Goal: Task Accomplishment & Management: Complete application form

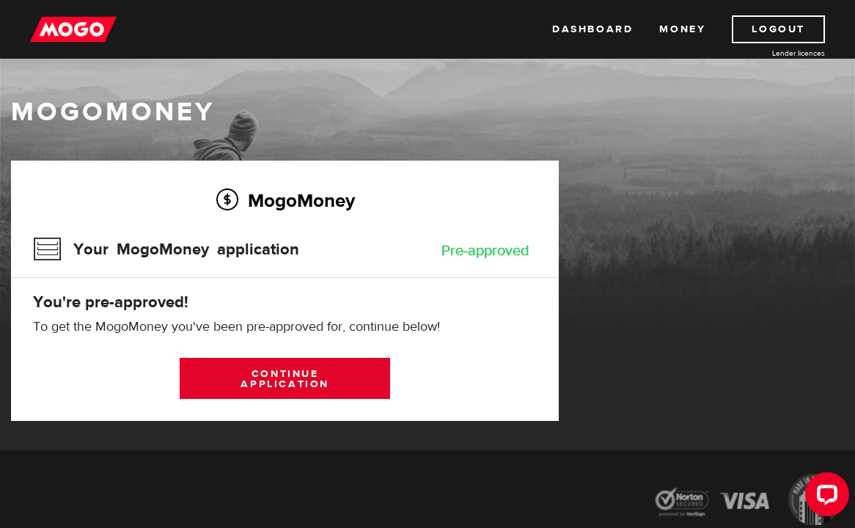
click at [301, 388] on link "Continue application" at bounding box center [285, 378] width 210 height 41
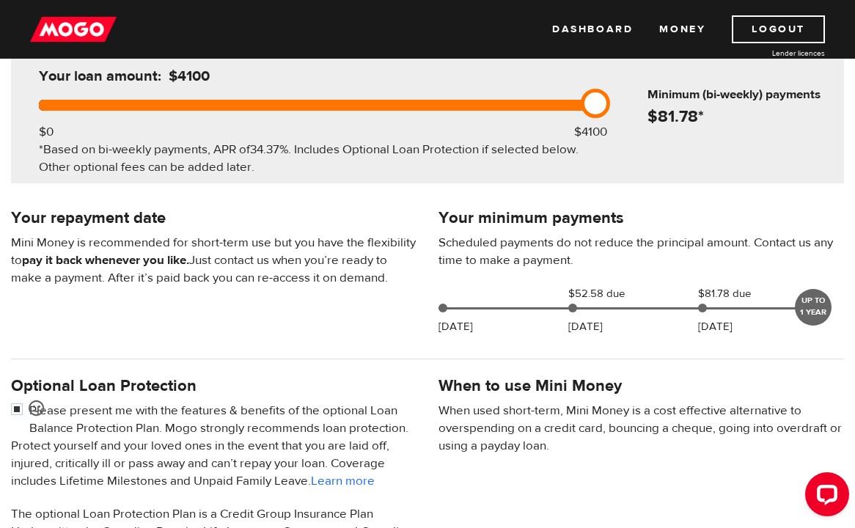
scroll to position [201, 0]
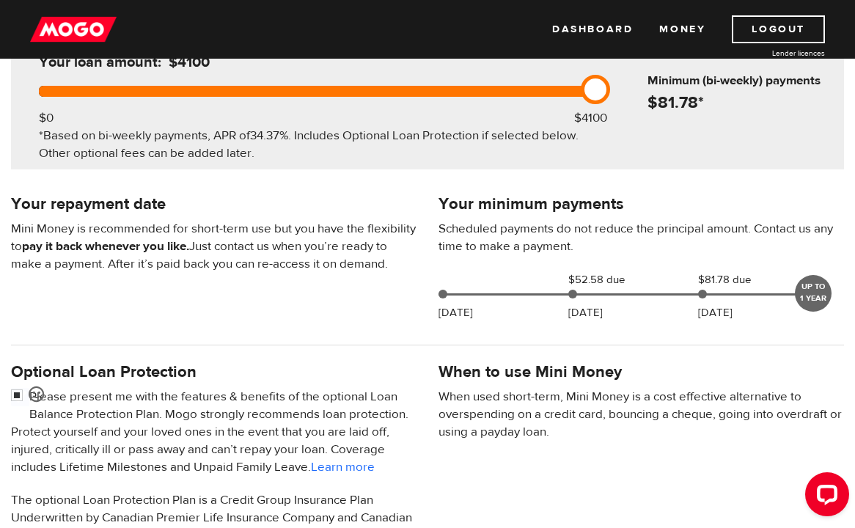
click at [249, 414] on p "Please present me with the features & benefits of the optional Loan Balance Pro…" at bounding box center [214, 432] width 406 height 88
click at [14, 397] on input "checkbox" at bounding box center [20, 397] width 18 height 18
checkbox input "false"
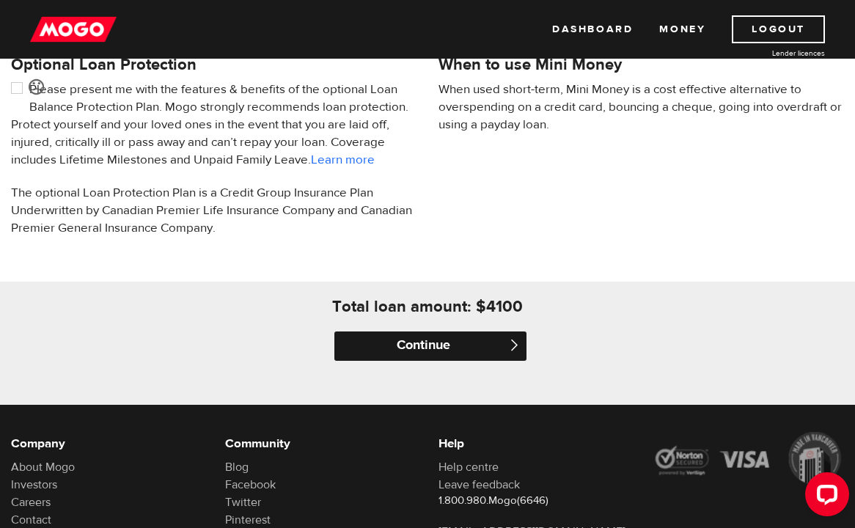
click at [397, 356] on input "Continue" at bounding box center [430, 345] width 192 height 29
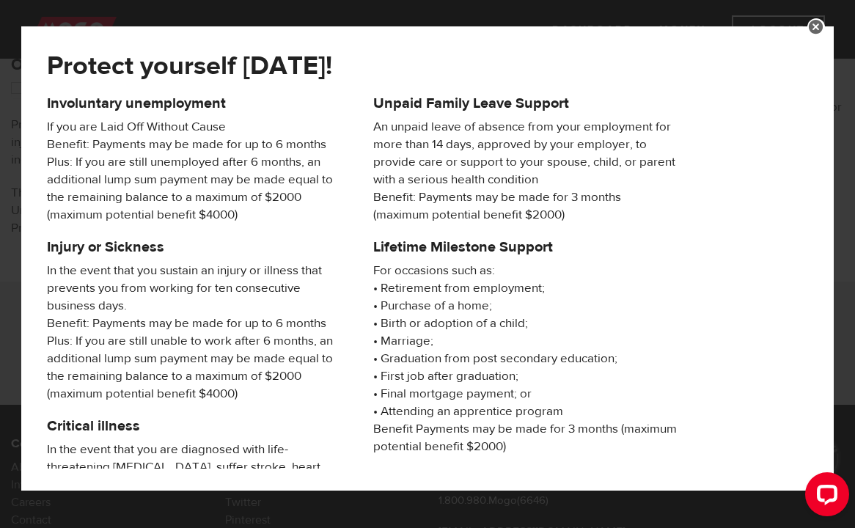
scroll to position [0, 0]
click at [814, 21] on link at bounding box center [816, 27] width 18 height 18
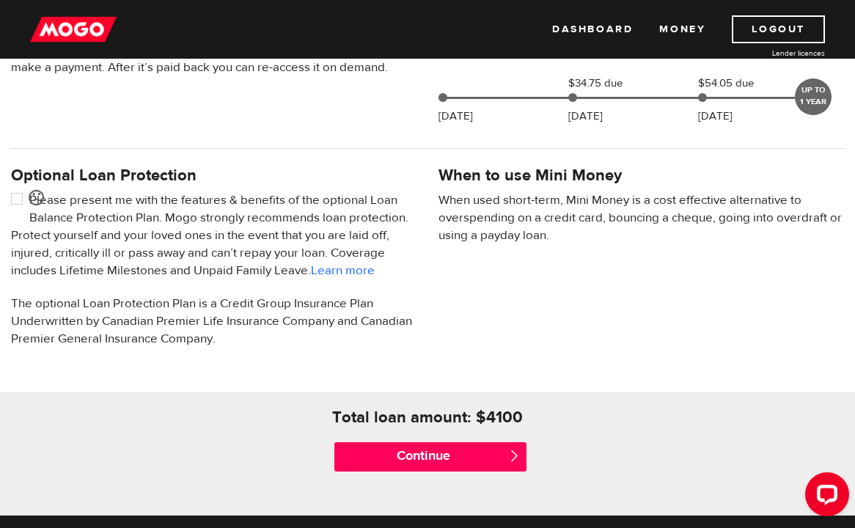
scroll to position [411, 0]
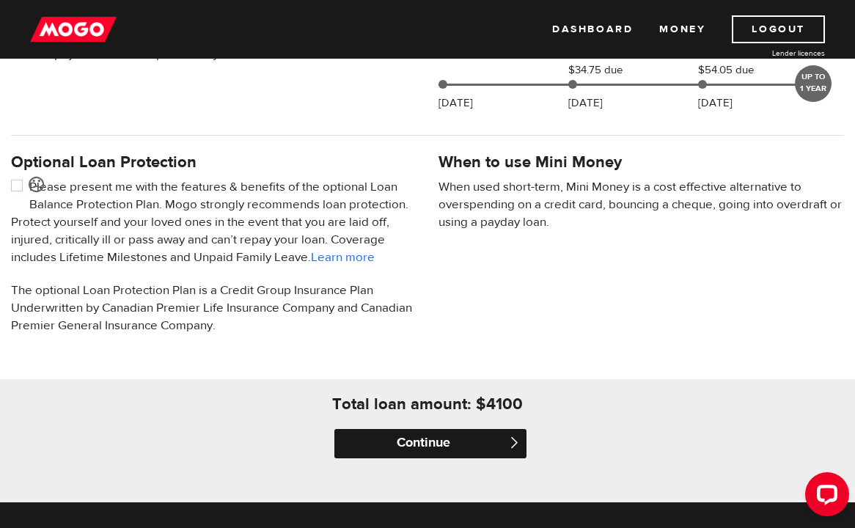
click at [455, 437] on input "Continue" at bounding box center [430, 443] width 192 height 29
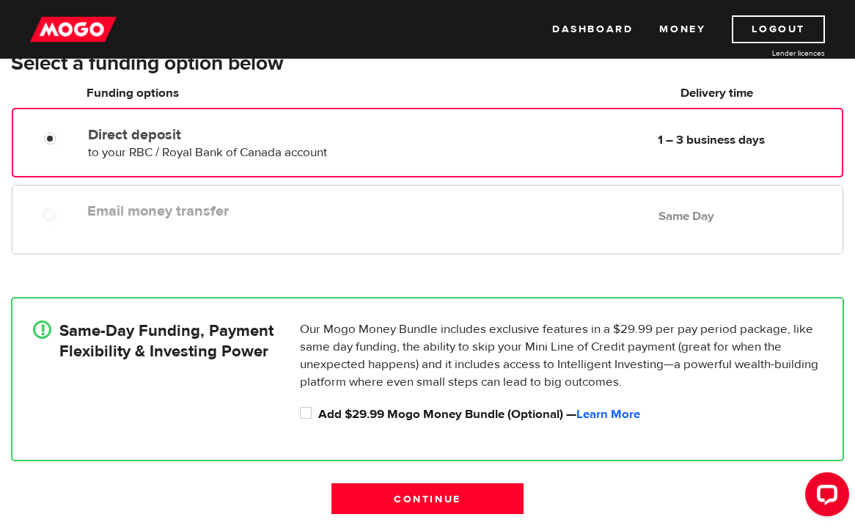
scroll to position [287, 0]
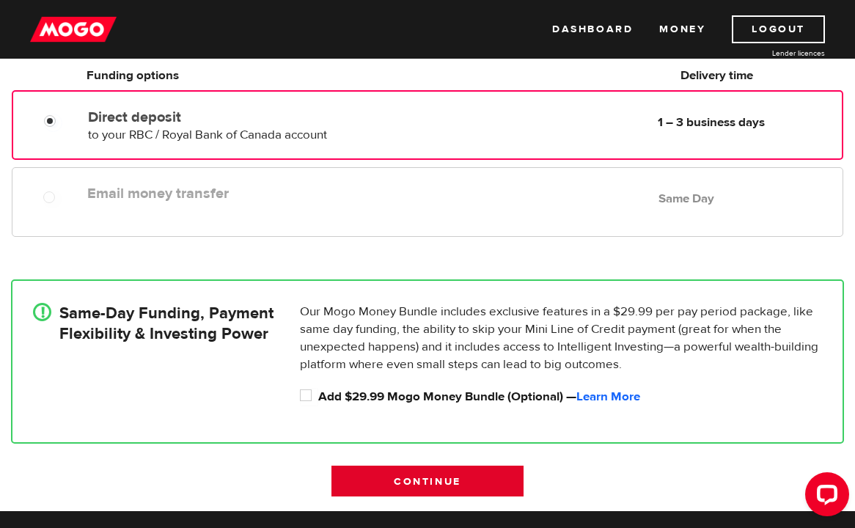
click at [450, 481] on input "Continue" at bounding box center [427, 481] width 192 height 31
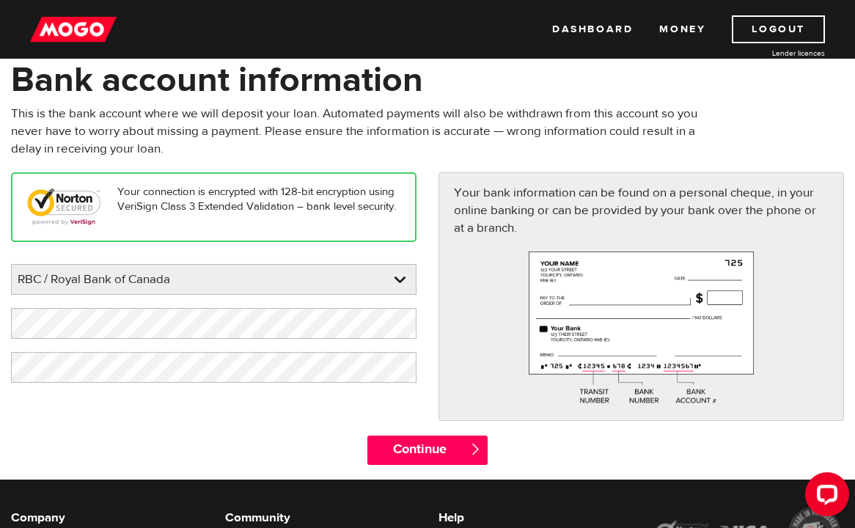
scroll to position [107, 0]
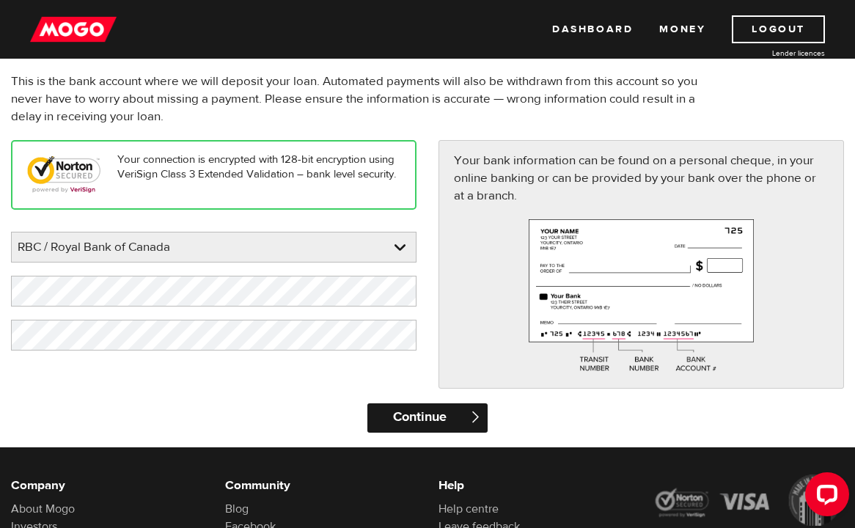
click at [456, 414] on input "Continue" at bounding box center [427, 417] width 120 height 29
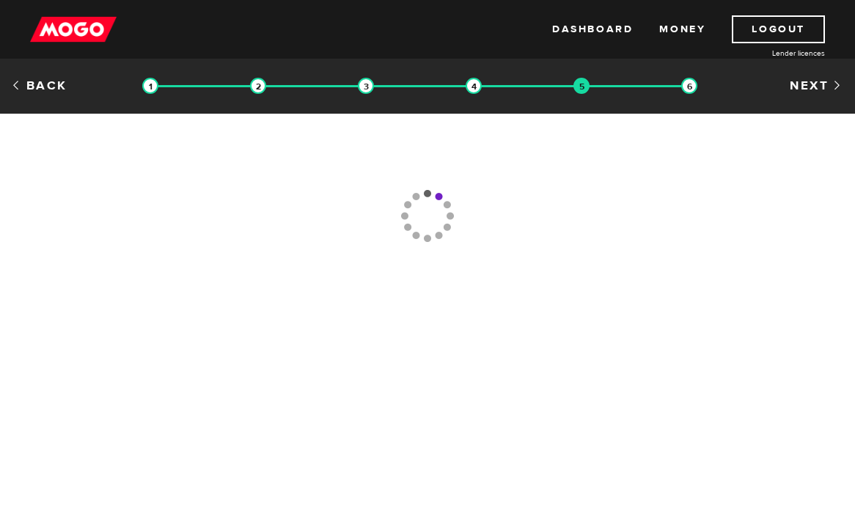
type input "[PHONE_NUMBER]"
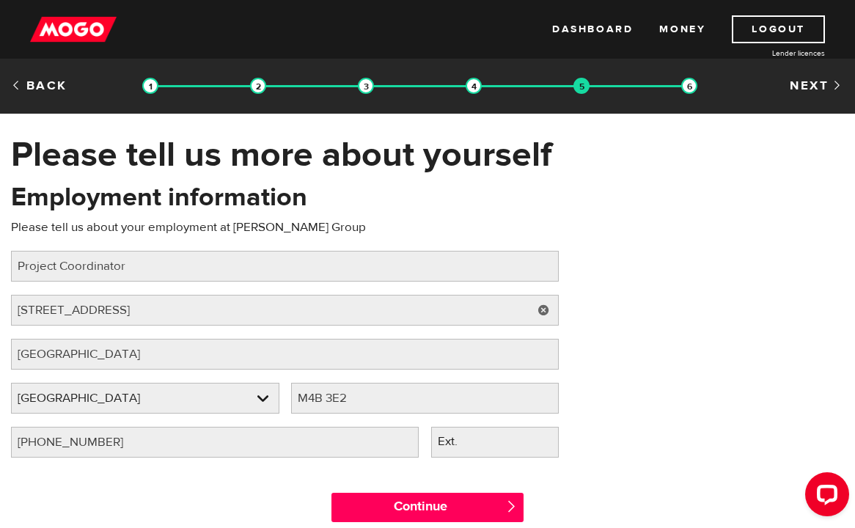
click at [627, 378] on div "Employment information Please tell us about your employment at [PERSON_NAME] Gr…" at bounding box center [427, 325] width 855 height 291
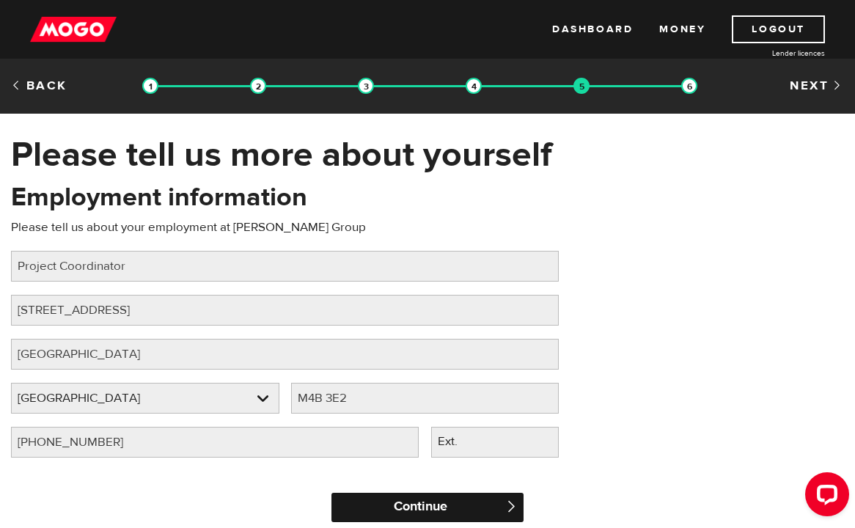
click at [474, 506] on input "Continue" at bounding box center [427, 507] width 192 height 29
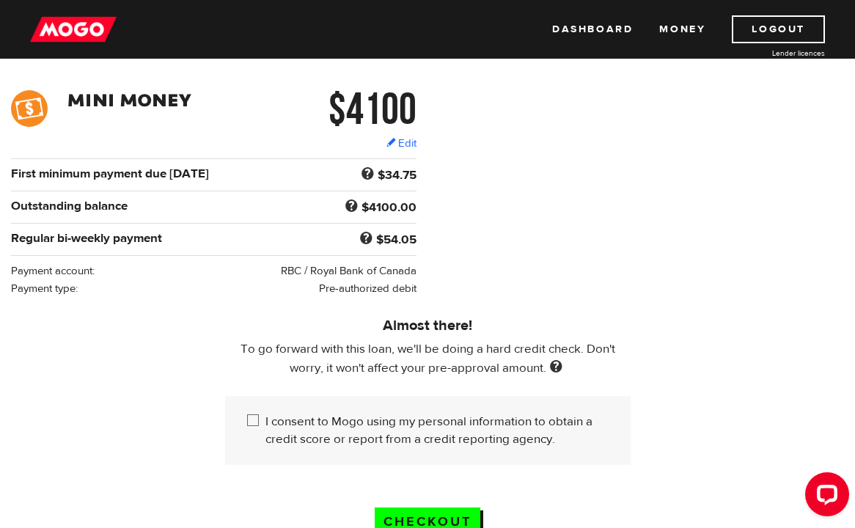
scroll to position [239, 0]
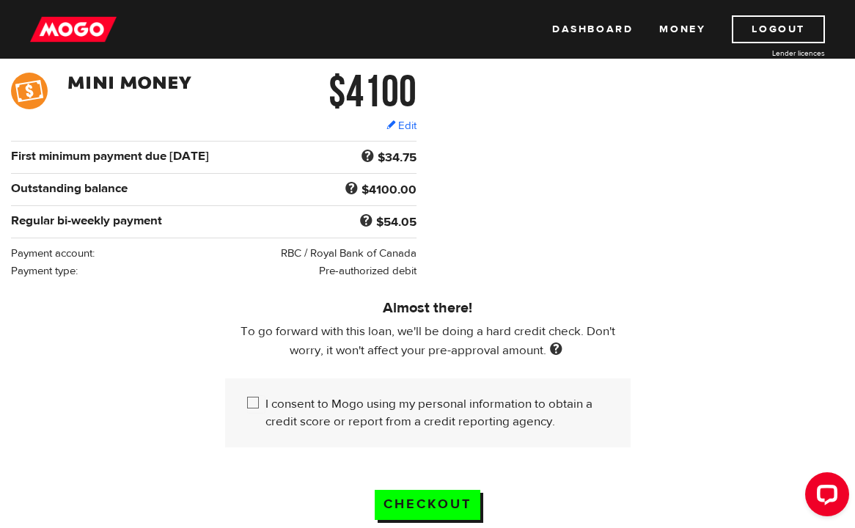
click at [533, 419] on label "I consent to Mogo using my personal information to obtain a credit score or rep…" at bounding box center [436, 412] width 343 height 35
click at [265, 414] on input "I consent to Mogo using my personal information to obtain a credit score or rep…" at bounding box center [256, 404] width 18 height 18
checkbox input "true"
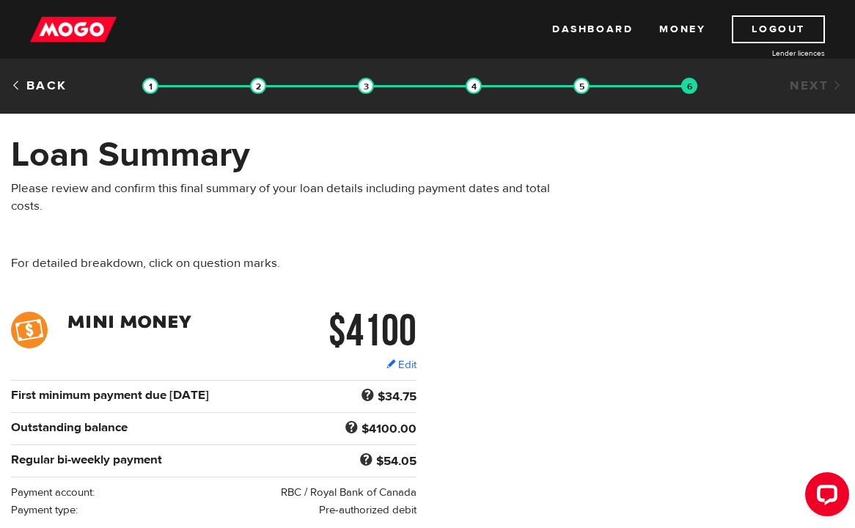
scroll to position [0, 0]
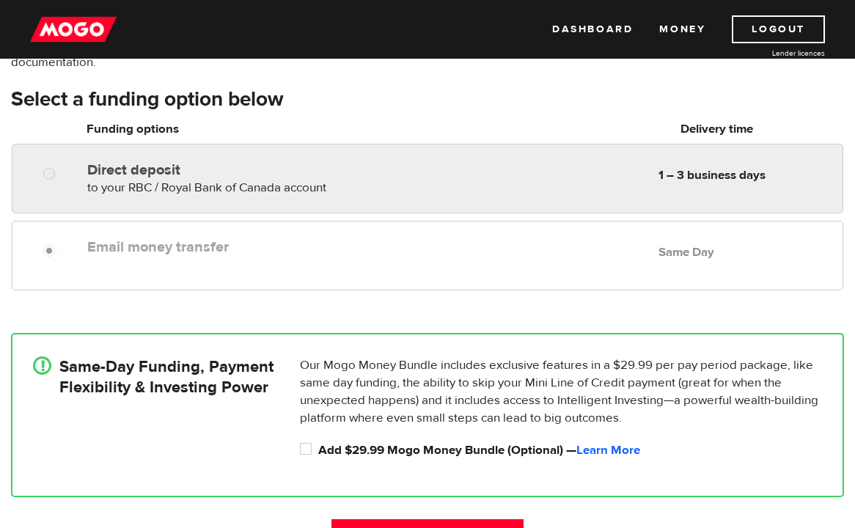
radio input "true"
click at [540, 185] on div "Direct deposit to your RBC / Royal Bank of Canada account Delivery in 1 – 3 bus…" at bounding box center [461, 175] width 761 height 41
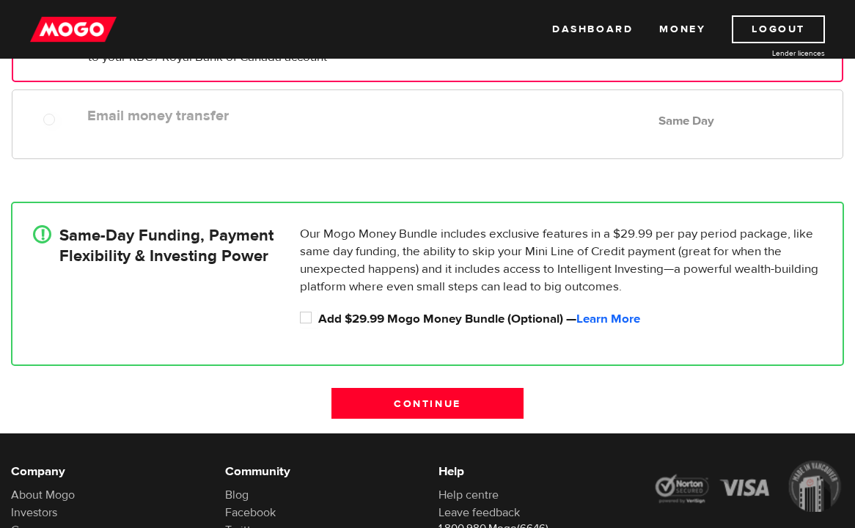
scroll to position [279, 0]
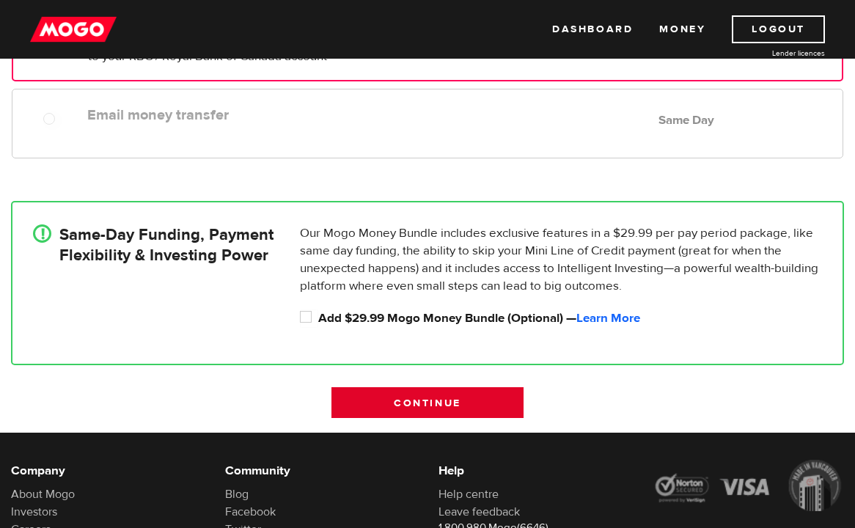
click at [457, 406] on input "Continue" at bounding box center [427, 402] width 192 height 31
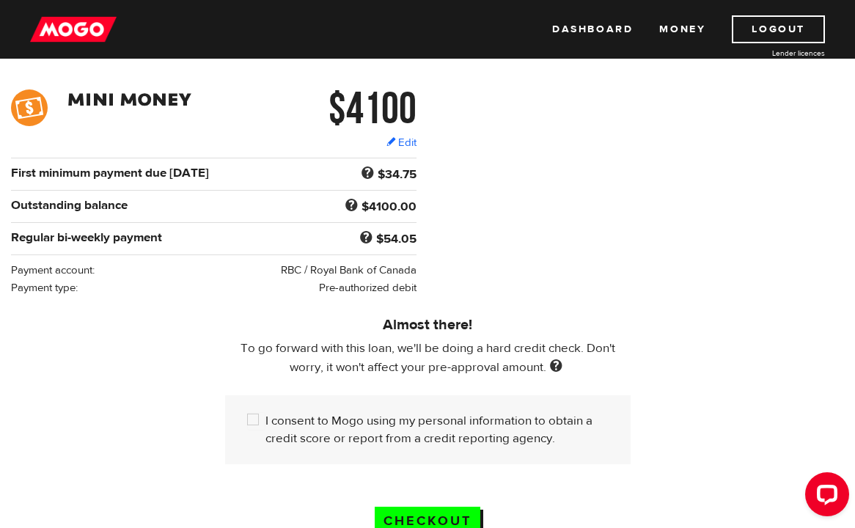
scroll to position [233, 0]
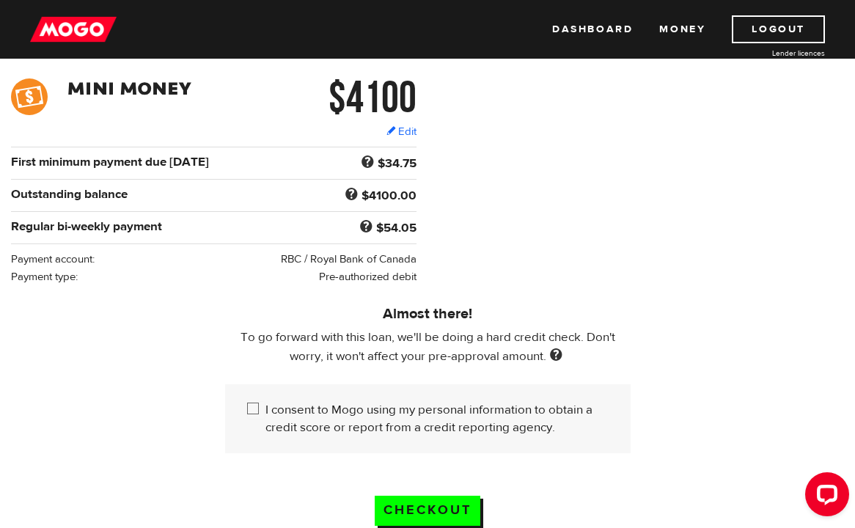
click at [326, 420] on label "I consent to Mogo using my personal information to obtain a credit score or rep…" at bounding box center [436, 418] width 343 height 35
click at [265, 419] on input "I consent to Mogo using my personal information to obtain a credit score or rep…" at bounding box center [256, 410] width 18 height 18
checkbox input "true"
click at [418, 506] on input "Checkout" at bounding box center [428, 511] width 106 height 30
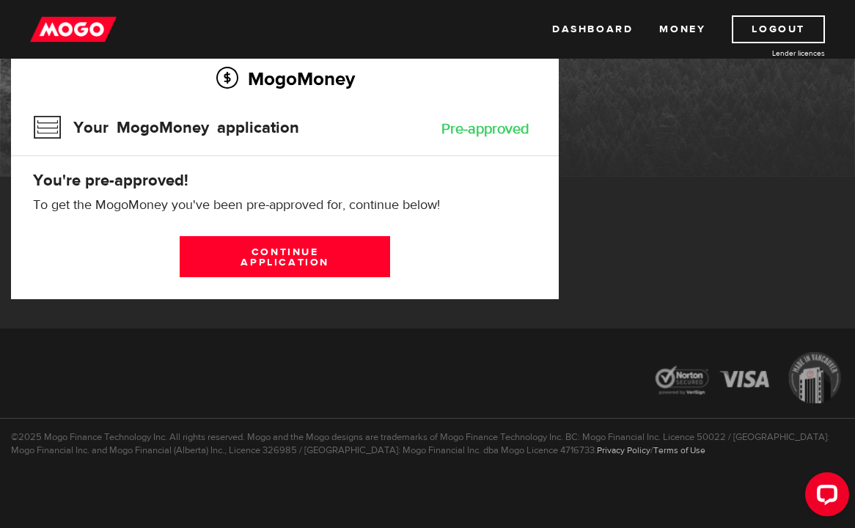
scroll to position [122, 0]
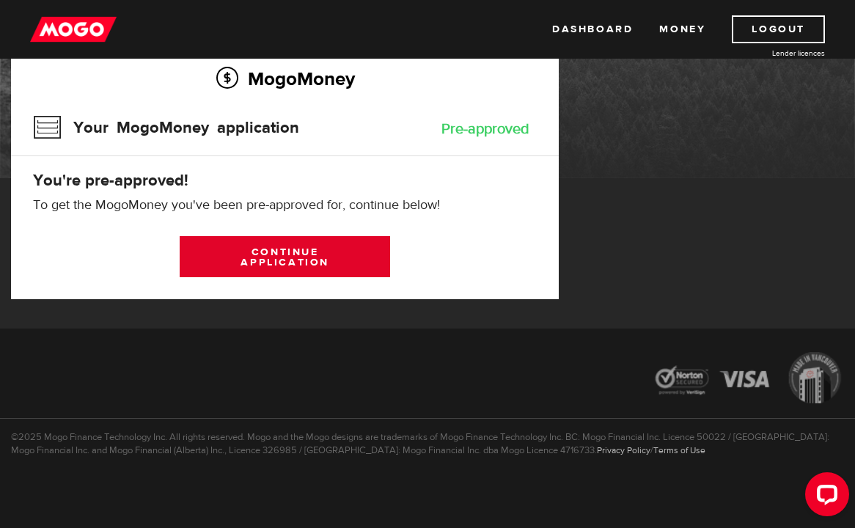
click at [255, 260] on link "Continue application" at bounding box center [285, 256] width 210 height 41
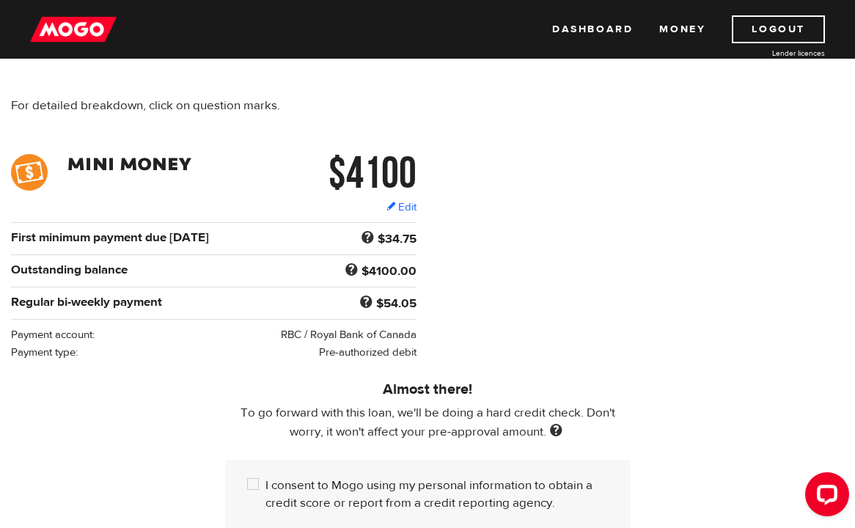
scroll to position [279, 0]
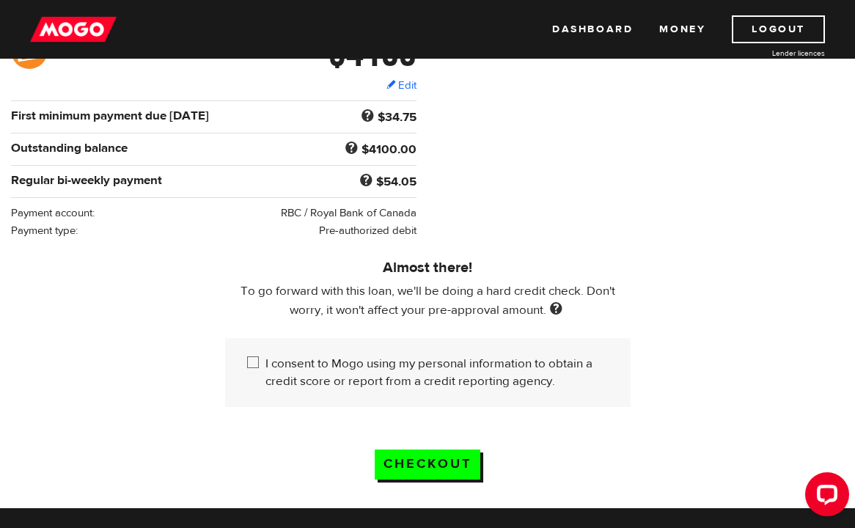
click at [344, 375] on label "I consent to Mogo using my personal information to obtain a credit score or rep…" at bounding box center [436, 372] width 343 height 35
click at [265, 373] on input "I consent to Mogo using my personal information to obtain a credit score or rep…" at bounding box center [256, 364] width 18 height 18
checkbox input "true"
click at [417, 466] on input "Checkout" at bounding box center [428, 465] width 106 height 30
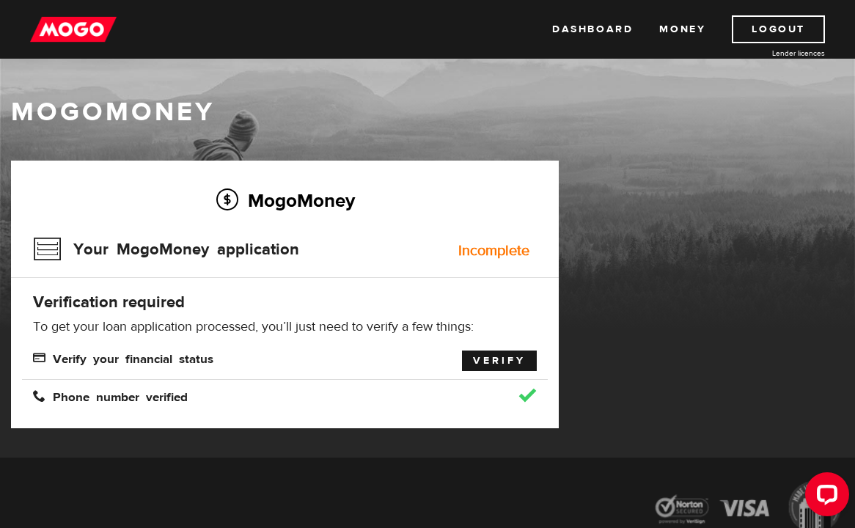
click at [491, 362] on link "Verify" at bounding box center [499, 361] width 75 height 21
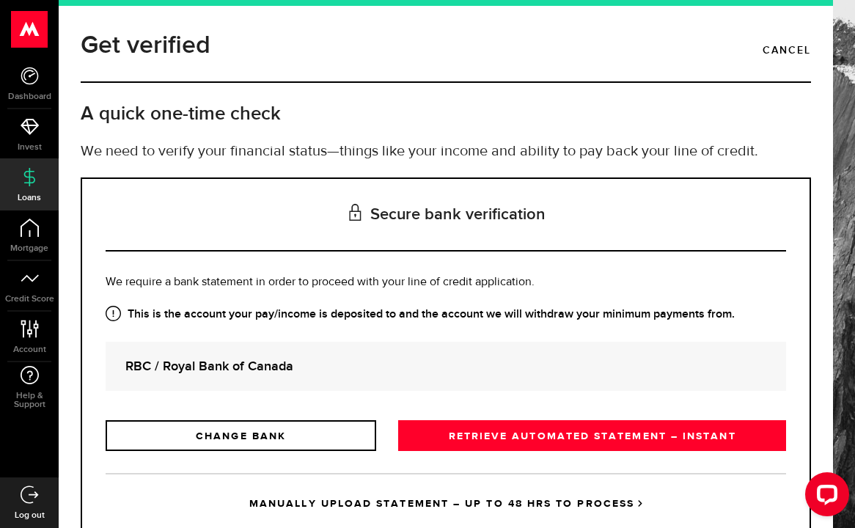
scroll to position [49, 0]
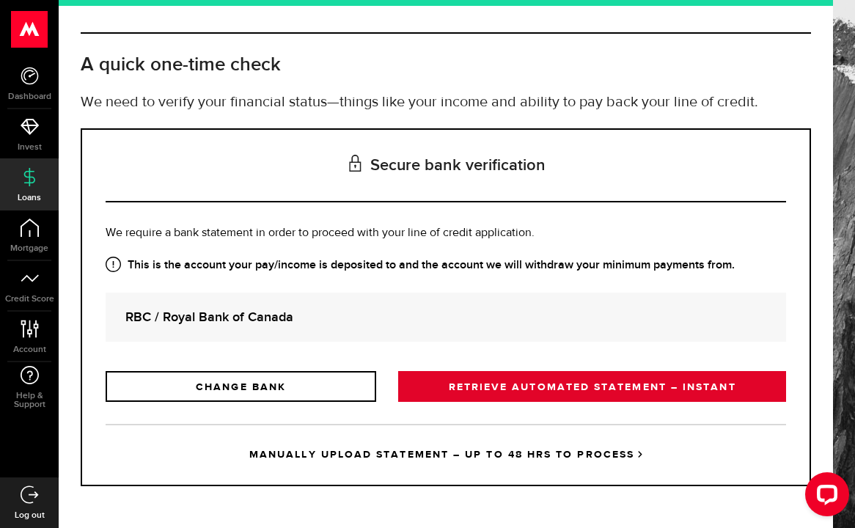
click at [533, 380] on link "RETRIEVE AUTOMATED STATEMENT – INSTANT" at bounding box center [592, 386] width 388 height 31
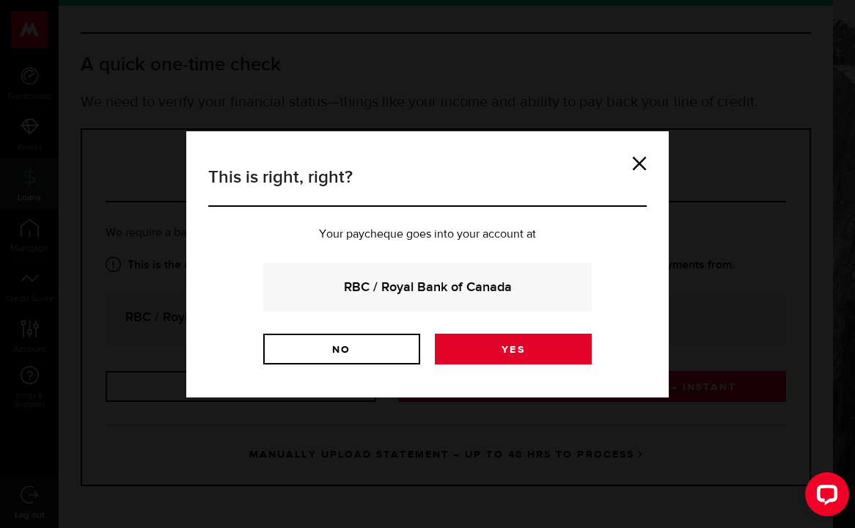
click at [480, 350] on link "Yes" at bounding box center [513, 349] width 157 height 31
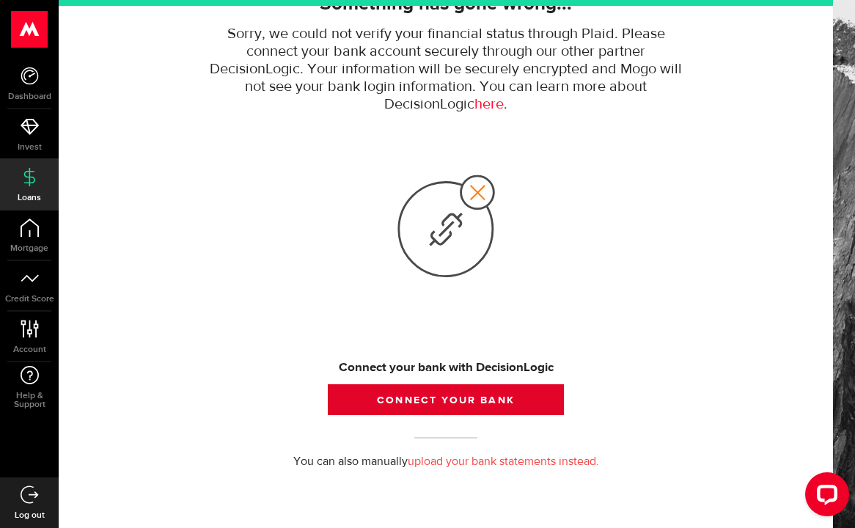
scroll to position [137, 0]
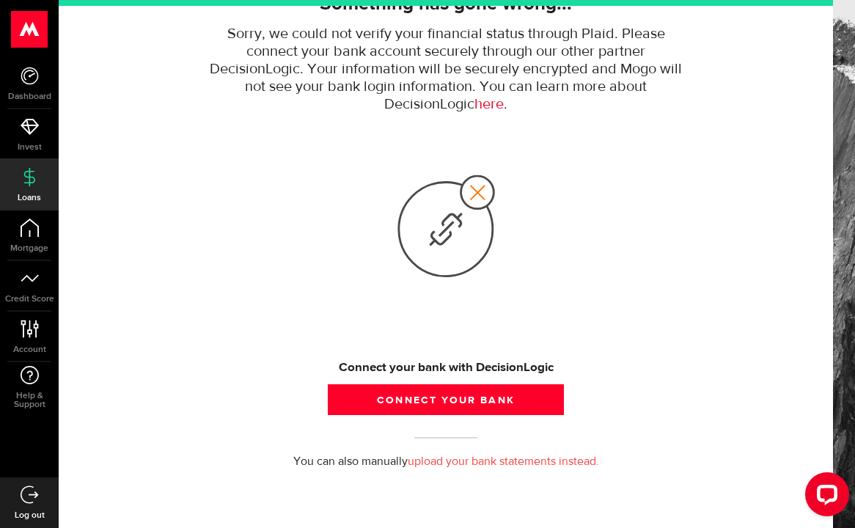
click at [489, 103] on link "here" at bounding box center [488, 104] width 29 height 15
click at [433, 463] on link "upload your bank statements instead." at bounding box center [503, 462] width 191 height 12
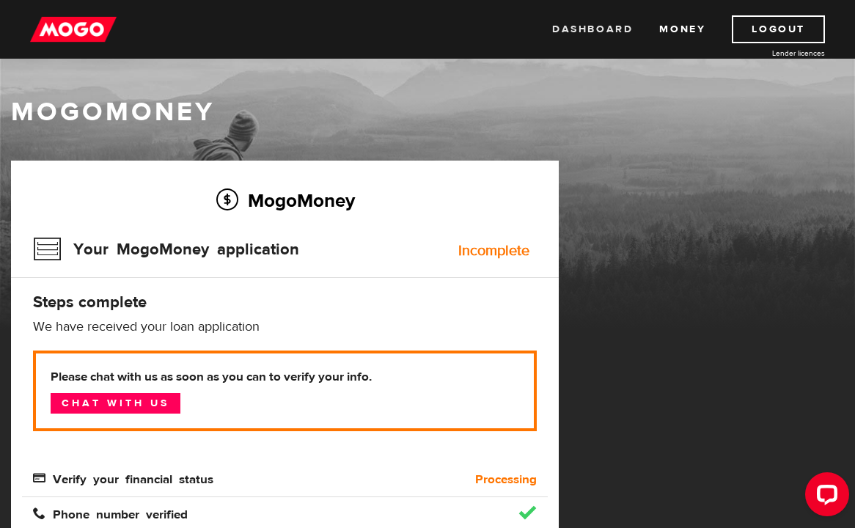
click at [615, 26] on link "Dashboard" at bounding box center [592, 29] width 81 height 28
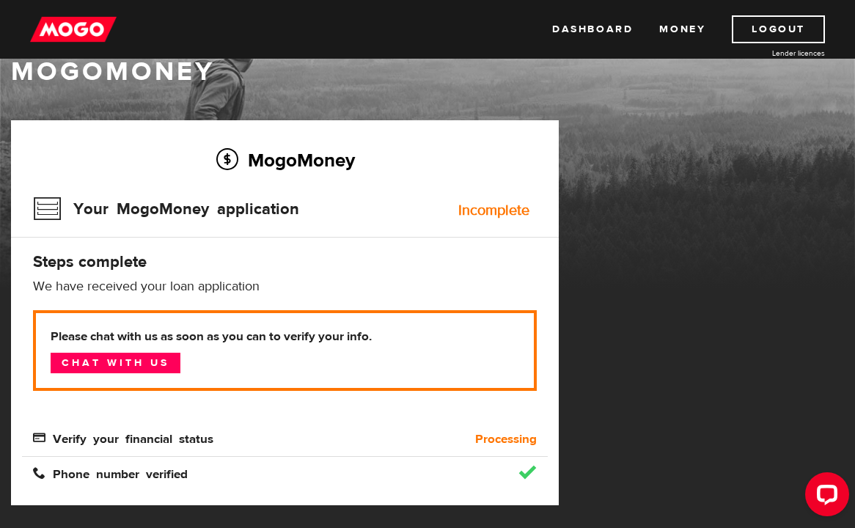
scroll to position [43, 0]
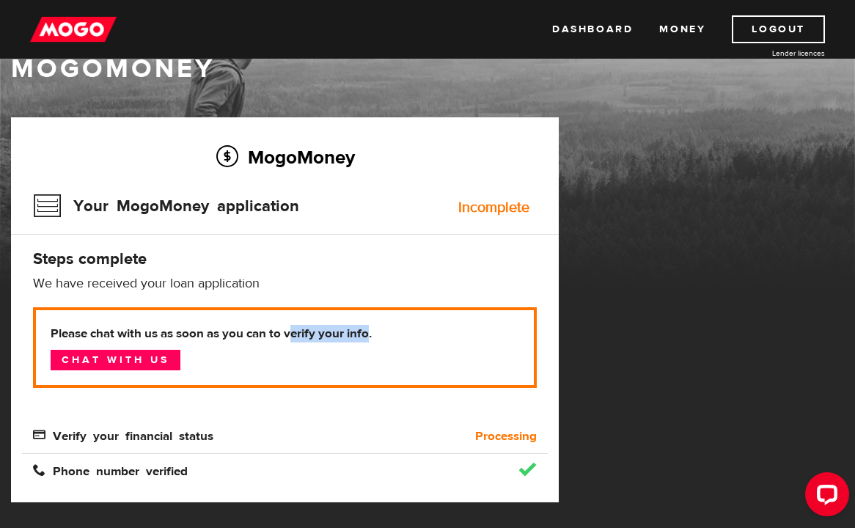
drag, startPoint x: 291, startPoint y: 333, endPoint x: 370, endPoint y: 332, distance: 78.5
click at [370, 332] on b "Please chat with us as soon as you can to verify your info." at bounding box center [285, 334] width 469 height 18
click at [373, 333] on b "Please chat with us as soon as you can to verify your info." at bounding box center [285, 334] width 469 height 18
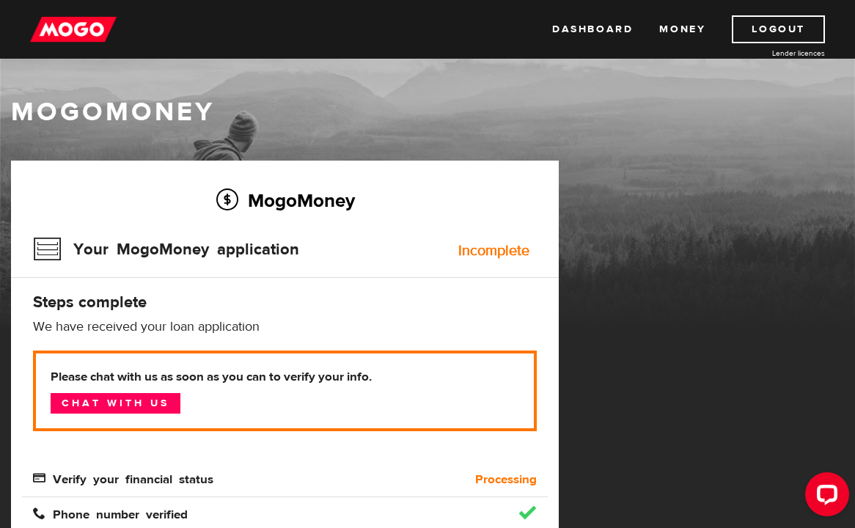
scroll to position [0, 0]
